Goal: Information Seeking & Learning: Learn about a topic

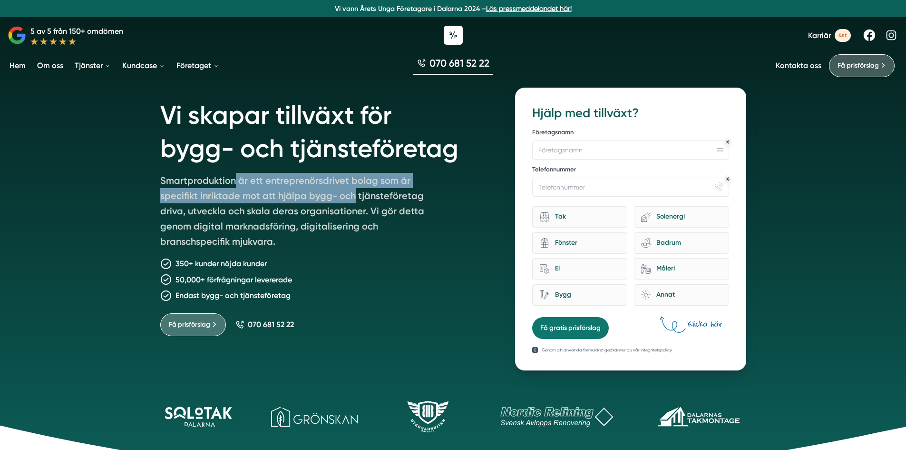
drag, startPoint x: 233, startPoint y: 182, endPoint x: 353, endPoint y: 196, distance: 120.7
click at [353, 196] on p "Smartproduktion är ett entreprenörsdrivet bolag som är specifikt inriktade mot …" at bounding box center [297, 213] width 274 height 80
click at [352, 195] on p "Smartproduktion är ett entreprenörsdrivet bolag som är specifikt inriktade mot …" at bounding box center [297, 213] width 274 height 80
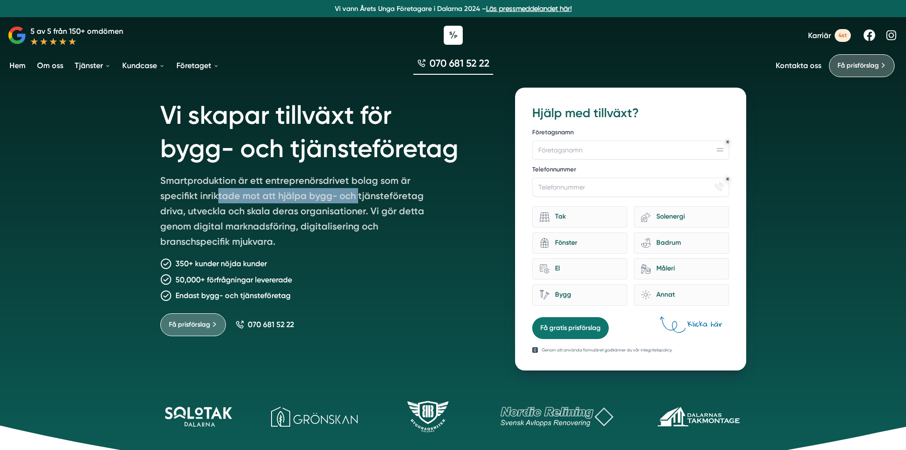
drag, startPoint x: 354, startPoint y: 196, endPoint x: 216, endPoint y: 198, distance: 138.0
click at [216, 198] on p "Smartproduktion är ett entreprenörsdrivet bolag som är specifikt inriktade mot …" at bounding box center [297, 213] width 274 height 80
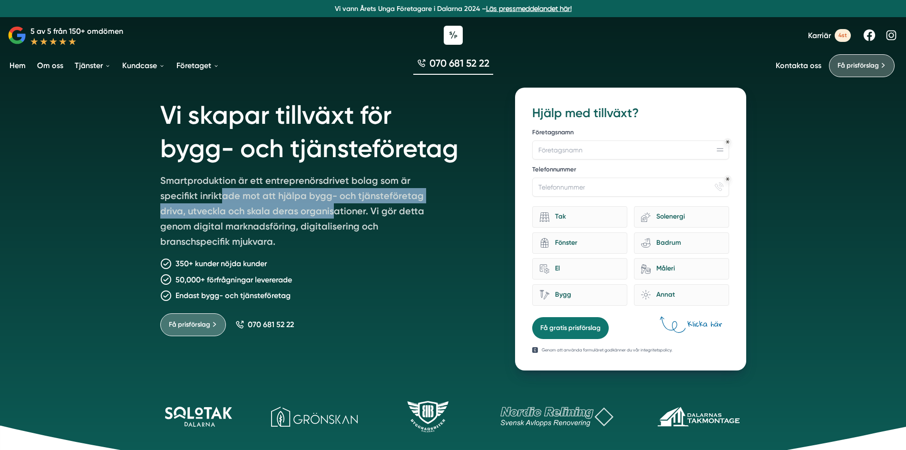
drag, startPoint x: 222, startPoint y: 202, endPoint x: 329, endPoint y: 206, distance: 107.1
click at [329, 207] on p "Smartproduktion är ett entreprenörsdrivet bolag som är specifikt inriktade mot …" at bounding box center [297, 213] width 274 height 80
click at [329, 206] on p "Smartproduktion är ett entreprenörsdrivet bolag som är specifikt inriktade mot …" at bounding box center [297, 213] width 274 height 80
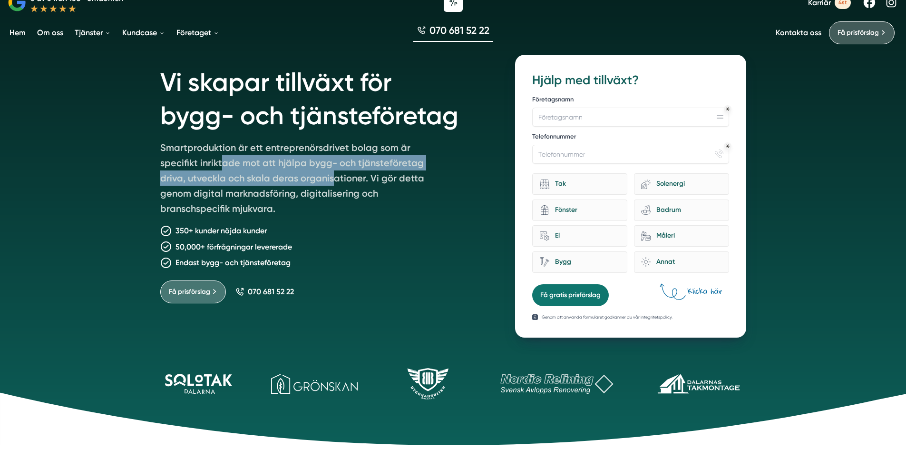
scroll to position [48, 0]
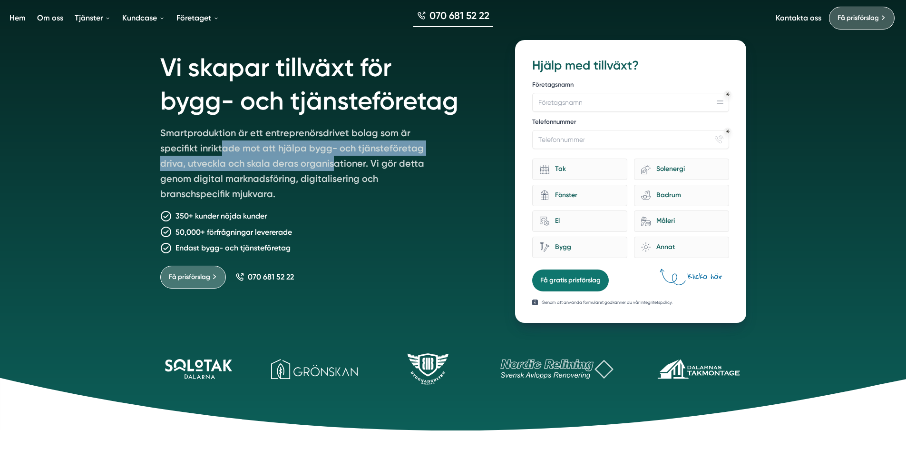
click at [332, 158] on p "Smartproduktion är ett entreprenörsdrivet bolag som är specifikt inriktade mot …" at bounding box center [297, 165] width 274 height 80
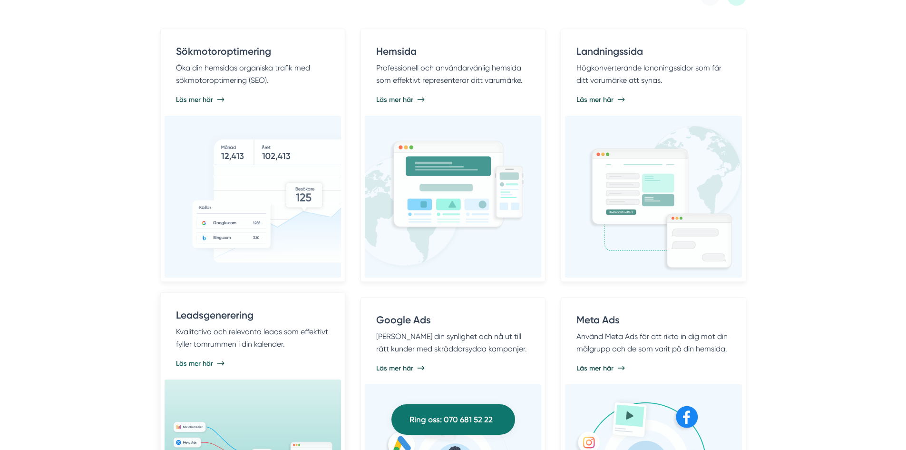
scroll to position [428, 0]
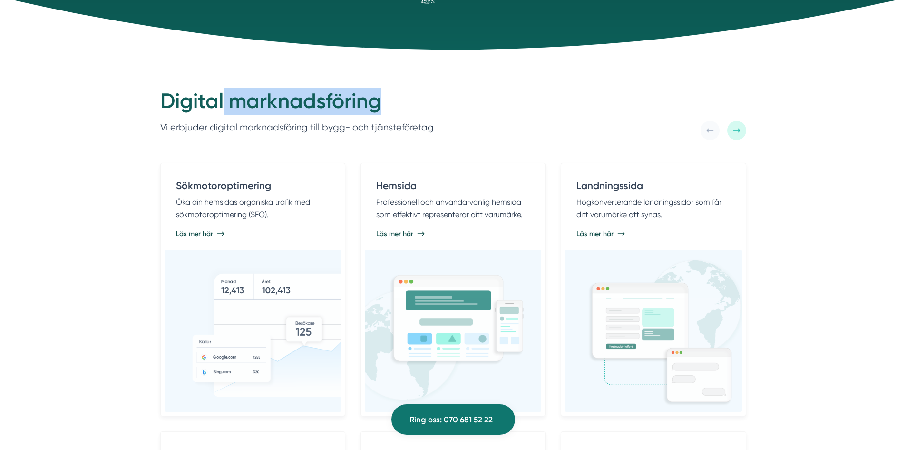
drag, startPoint x: 223, startPoint y: 98, endPoint x: 380, endPoint y: 97, distance: 157.5
click at [380, 97] on h2 "Digital marknadsföring" at bounding box center [298, 104] width 276 height 32
click at [386, 101] on h2 "Digital marknadsföring" at bounding box center [298, 104] width 276 height 32
drag, startPoint x: 386, startPoint y: 101, endPoint x: 270, endPoint y: 98, distance: 116.1
click at [270, 98] on h2 "Digital marknadsföring" at bounding box center [298, 104] width 276 height 32
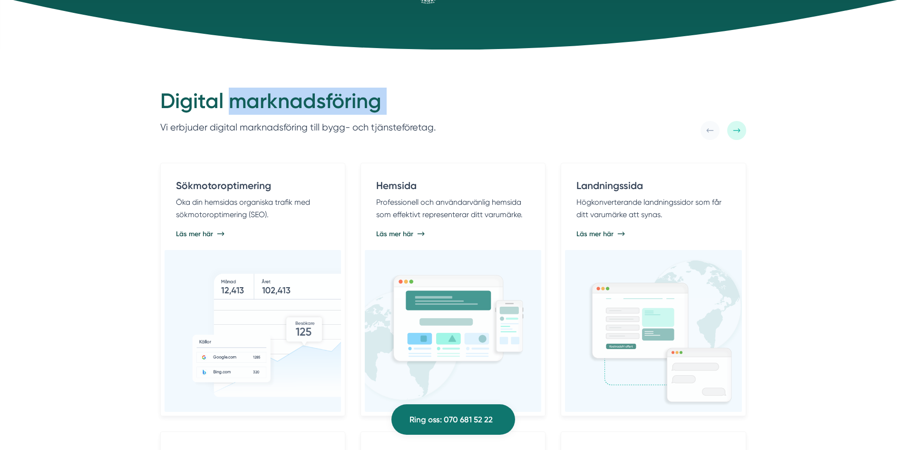
click at [270, 98] on h2 "Digital marknadsföring" at bounding box center [298, 104] width 276 height 32
drag, startPoint x: 231, startPoint y: 104, endPoint x: 415, endPoint y: 102, distance: 184.1
click at [415, 102] on h2 "Digital marknadsföring" at bounding box center [298, 104] width 276 height 32
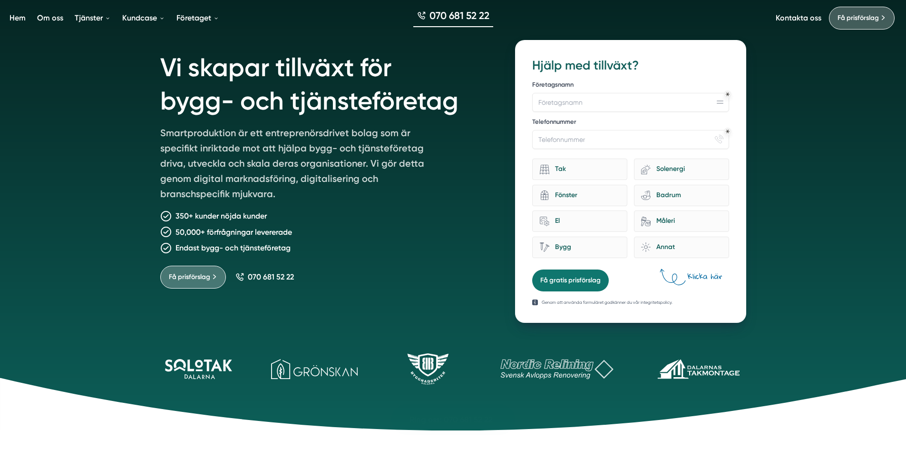
scroll to position [0, 0]
